Goal: Information Seeking & Learning: Learn about a topic

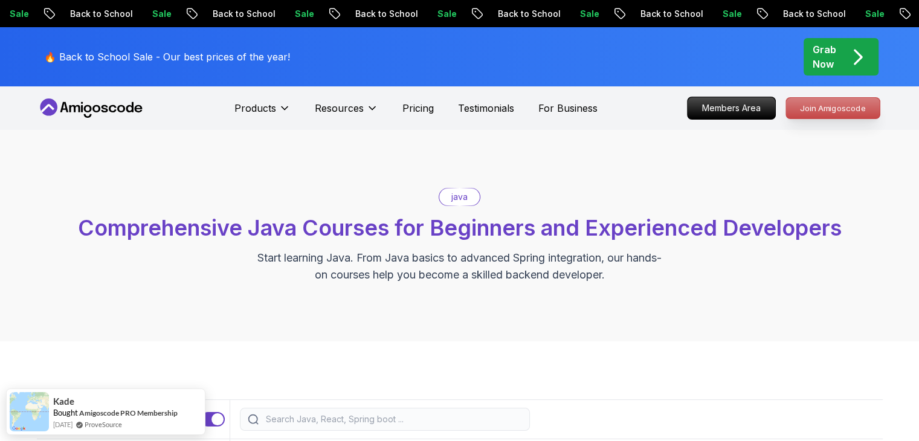
click at [809, 112] on p "Join Amigoscode" at bounding box center [833, 108] width 94 height 21
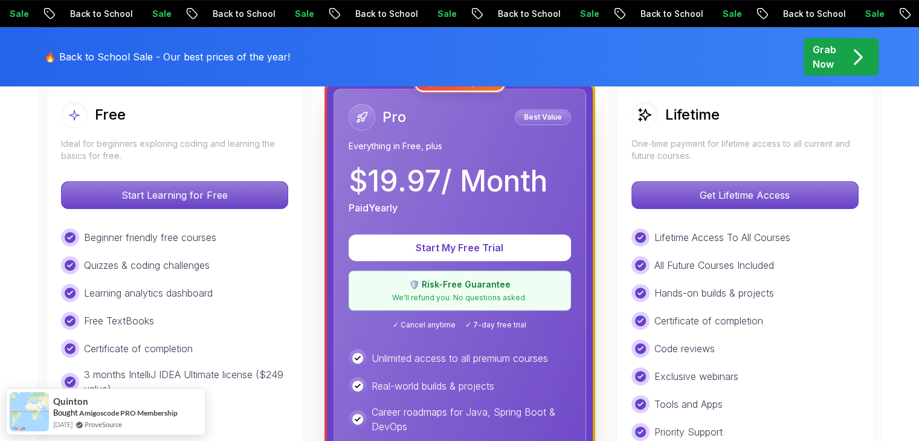
scroll to position [363, 0]
click at [193, 207] on div "Start Learning for Free" at bounding box center [174, 195] width 227 height 28
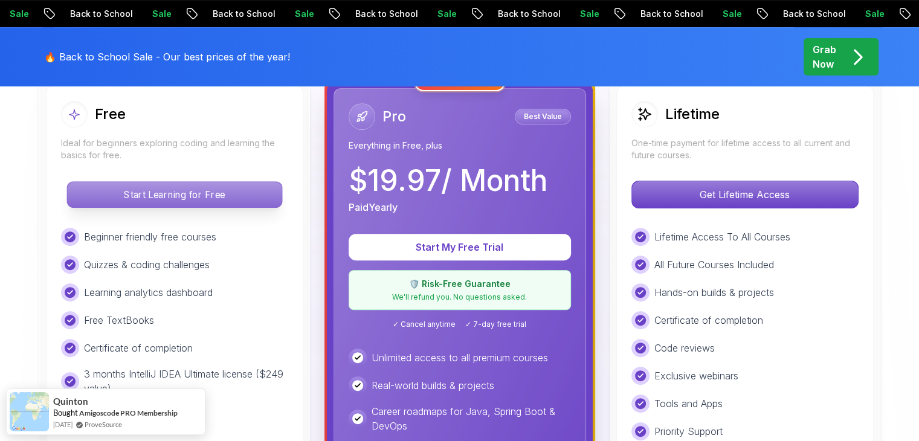
click at [253, 195] on p "Start Learning for Free" at bounding box center [174, 194] width 215 height 25
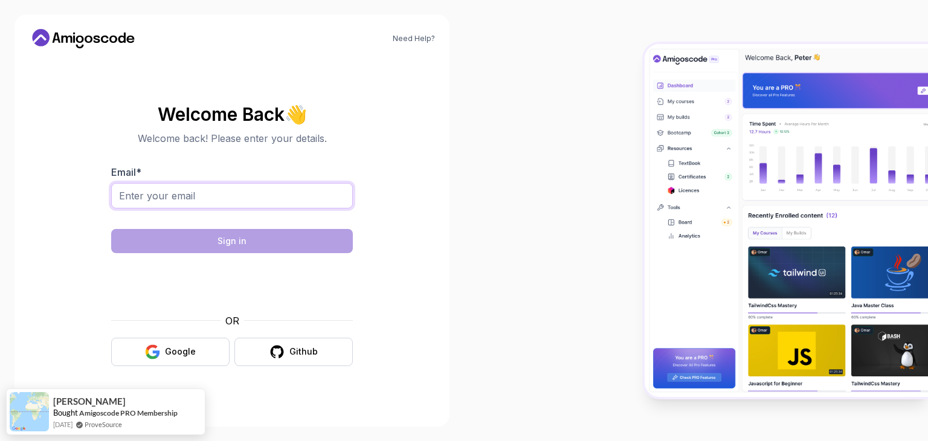
click at [276, 196] on input "Email *" at bounding box center [232, 195] width 242 height 25
type input "[EMAIL_ADDRESS][DOMAIN_NAME]"
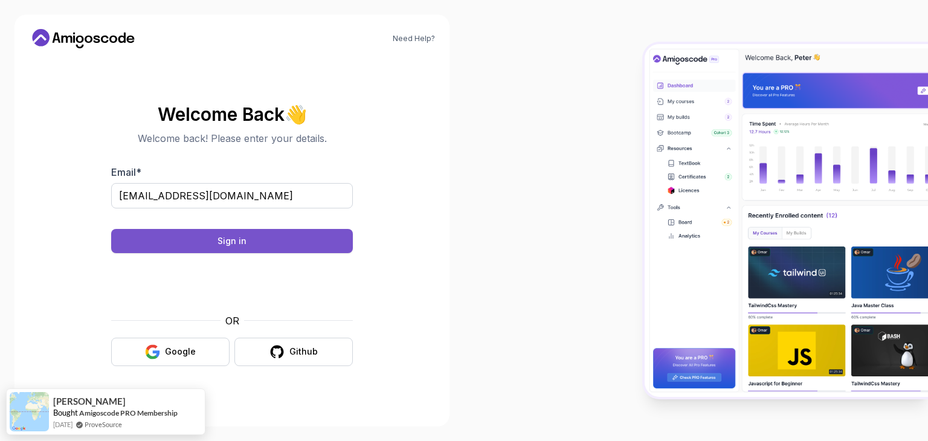
click at [276, 244] on button "Sign in" at bounding box center [232, 241] width 242 height 24
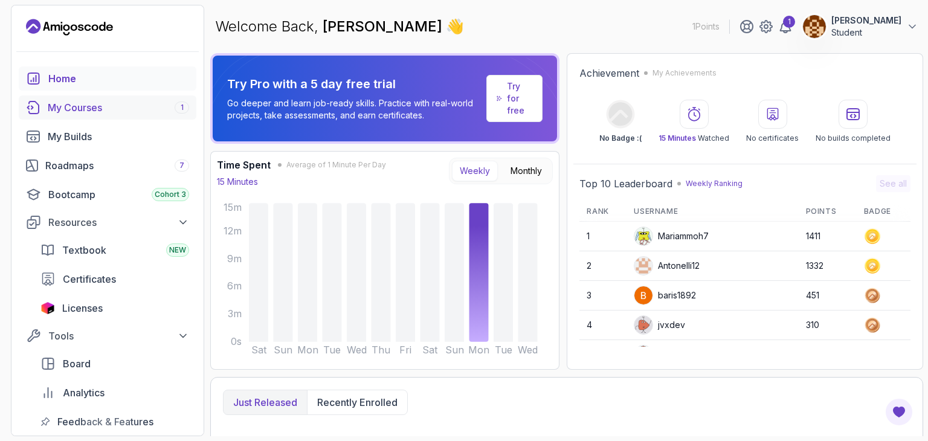
click at [105, 107] on div "My Courses 1" at bounding box center [118, 107] width 141 height 15
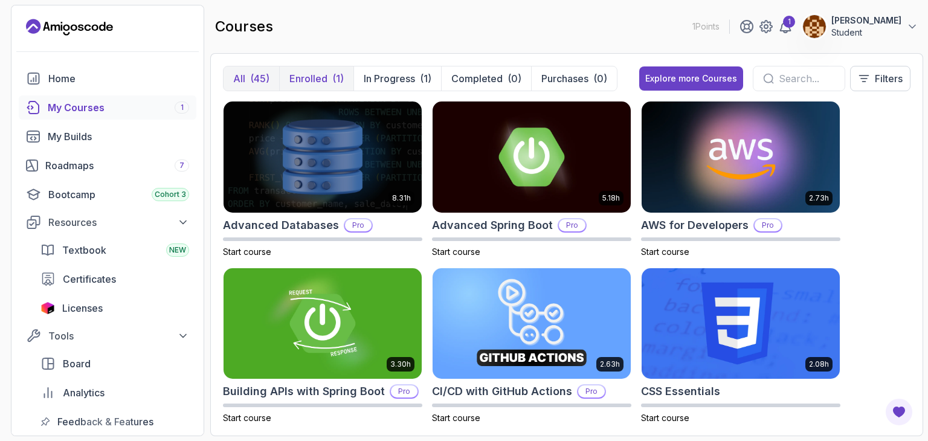
click at [324, 78] on p "Enrolled" at bounding box center [309, 78] width 38 height 15
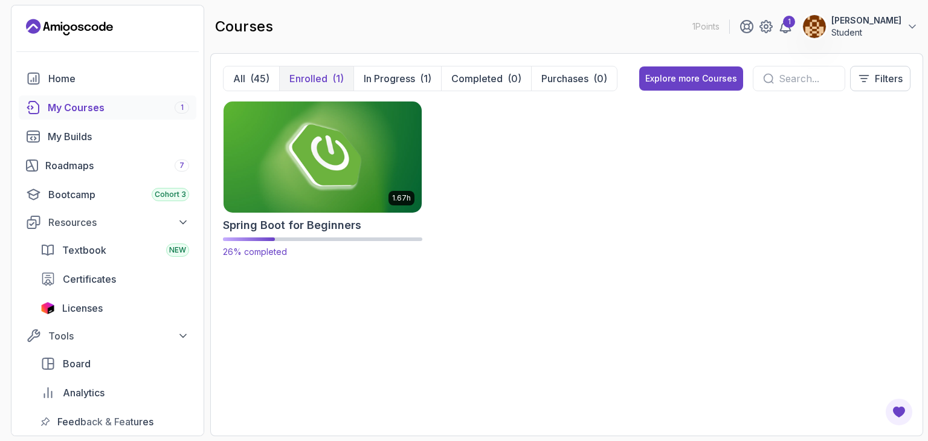
click at [342, 155] on img at bounding box center [323, 157] width 208 height 117
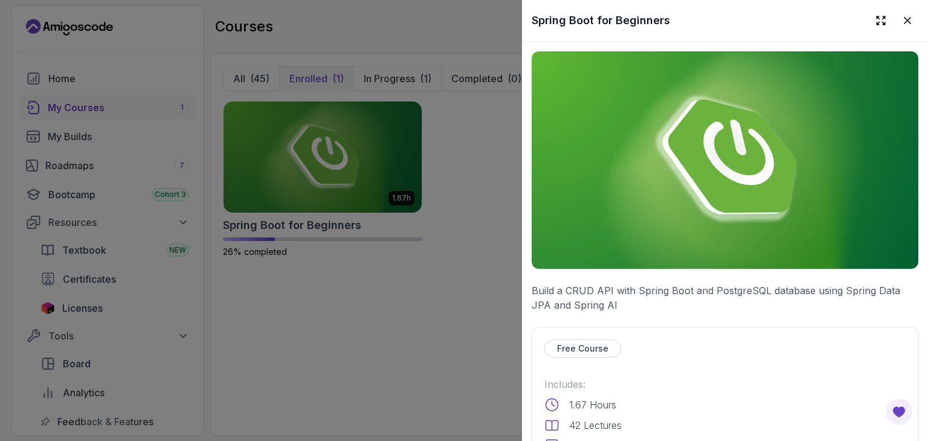
click at [651, 167] on img at bounding box center [725, 160] width 387 height 218
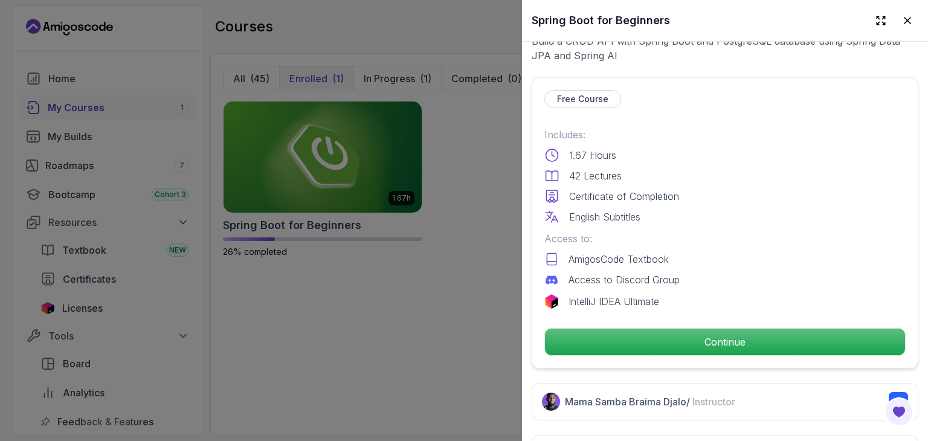
scroll to position [302, 0]
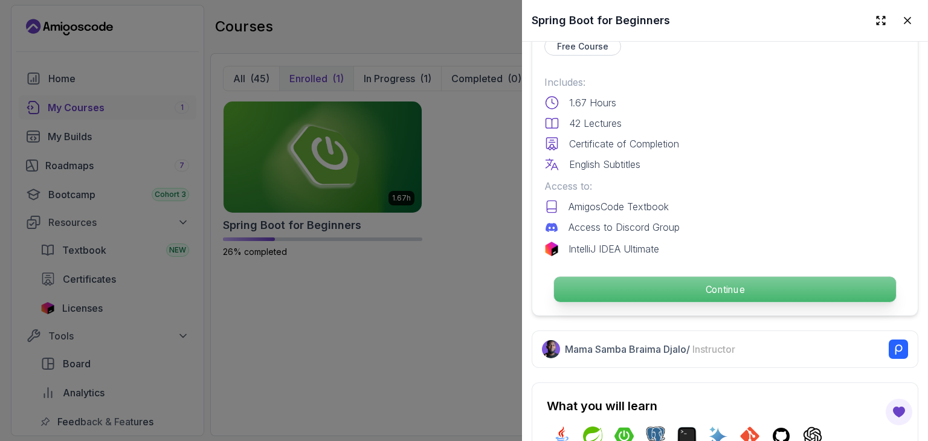
click at [681, 279] on p "Continue" at bounding box center [725, 289] width 342 height 25
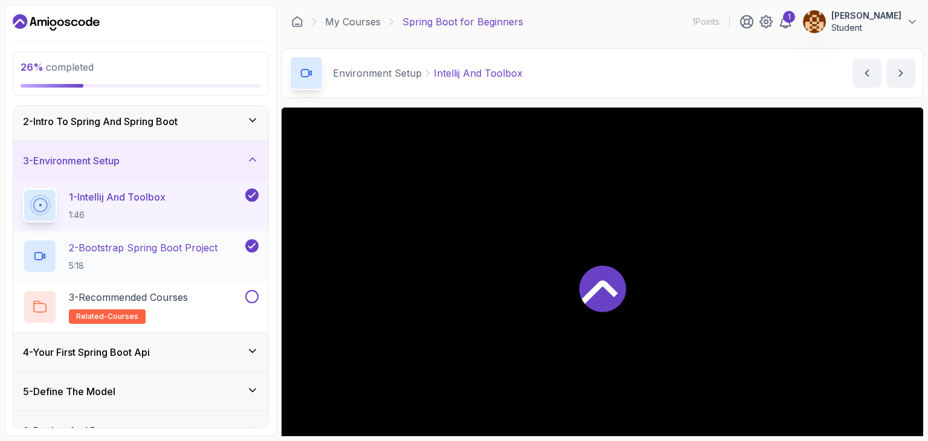
scroll to position [121, 0]
